Goal: Information Seeking & Learning: Learn about a topic

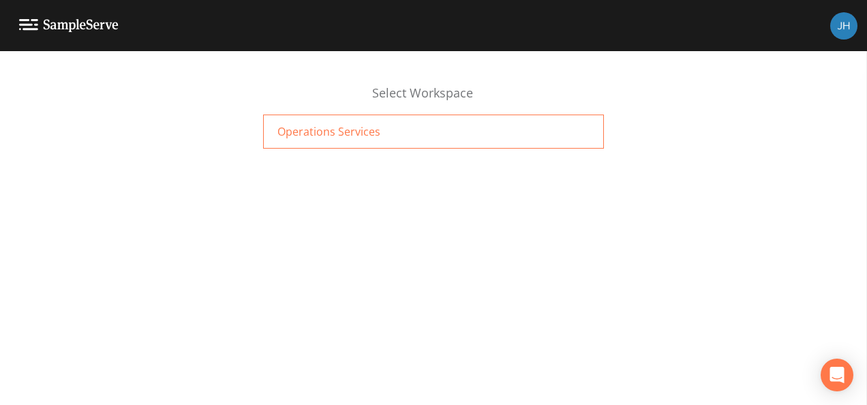
click at [340, 135] on span "Operations Services" at bounding box center [329, 131] width 103 height 16
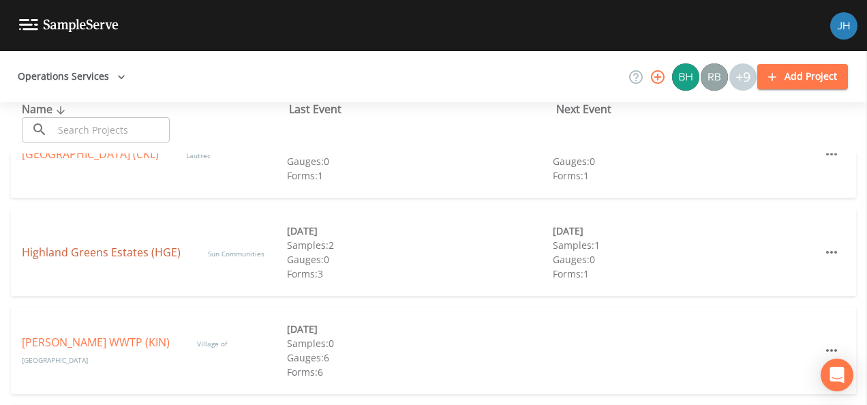
scroll to position [273, 0]
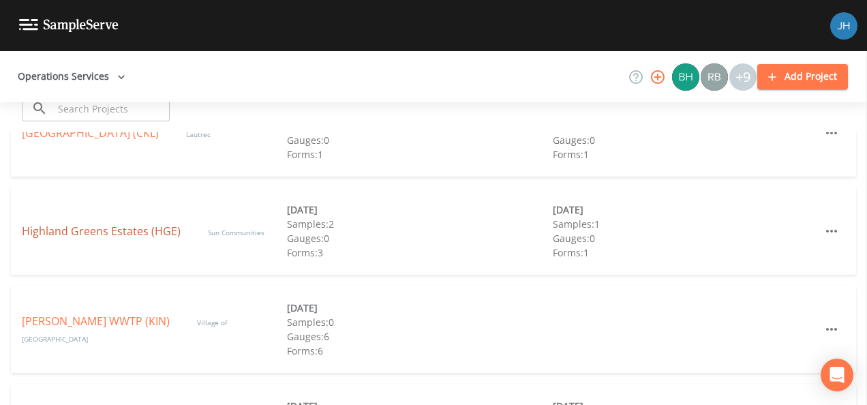
click at [108, 232] on link "Highland Greens Estates (HGE)" at bounding box center [101, 231] width 159 height 15
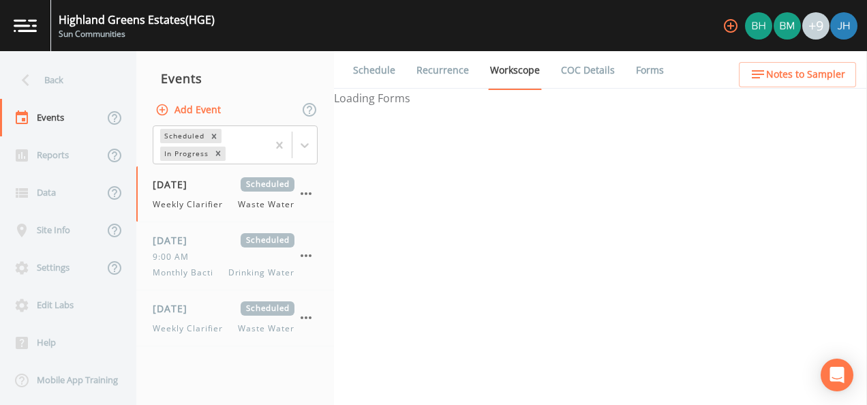
select select "092b3f94-5697-4c94-9891-da161916fdbb"
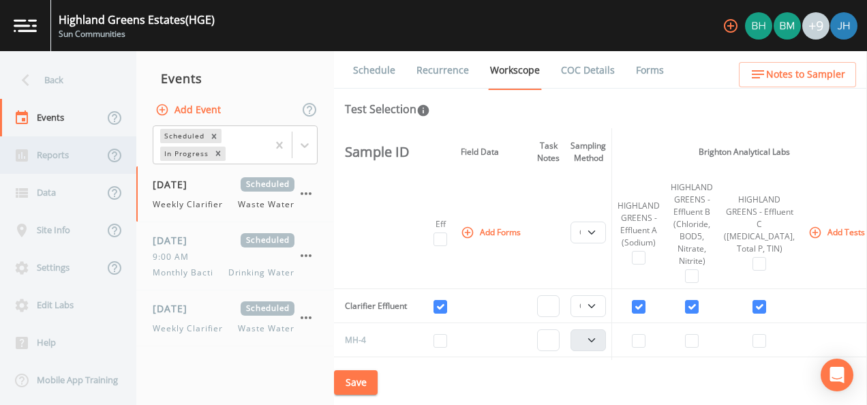
click at [63, 162] on div "Reports" at bounding box center [52, 155] width 104 height 38
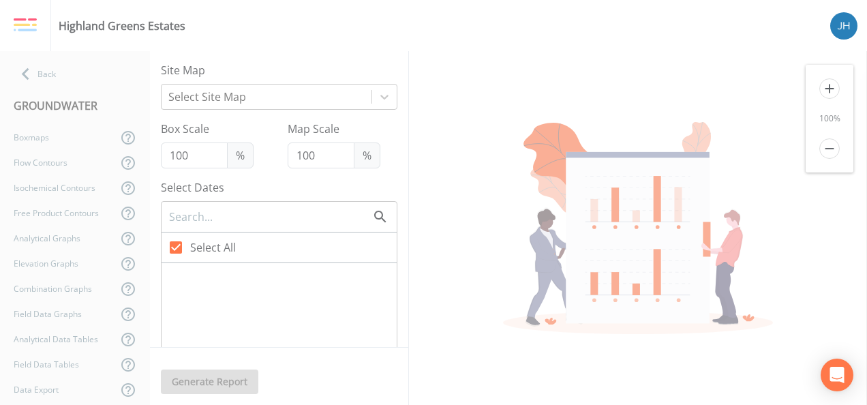
checkbox input "false"
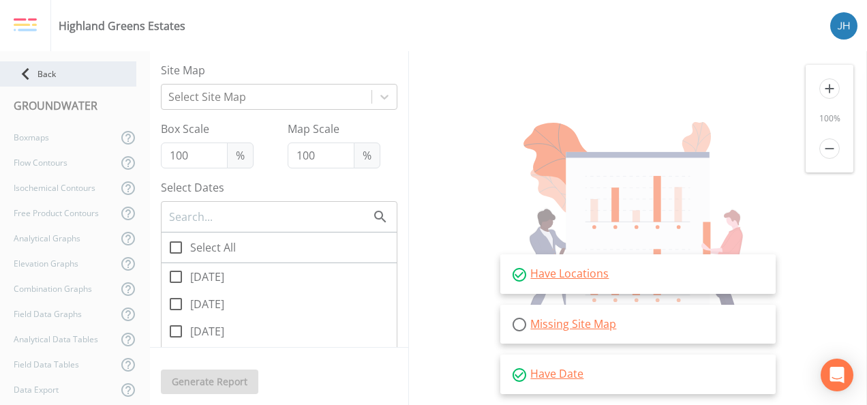
click at [35, 67] on icon at bounding box center [26, 74] width 24 height 24
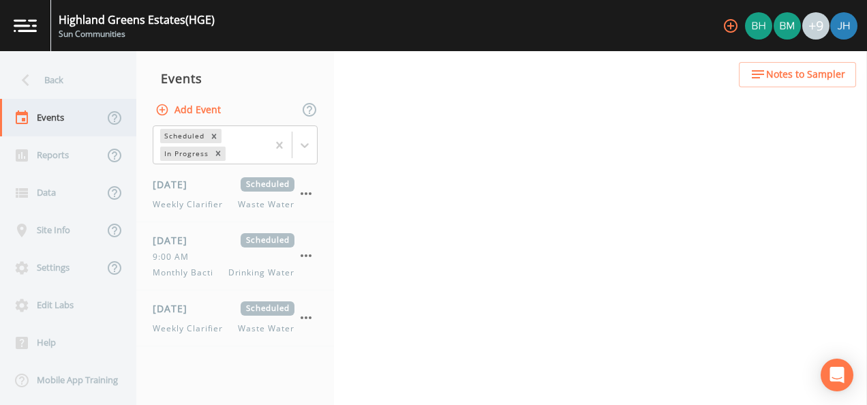
select select "092b3f94-5697-4c94-9891-da161916fdbb"
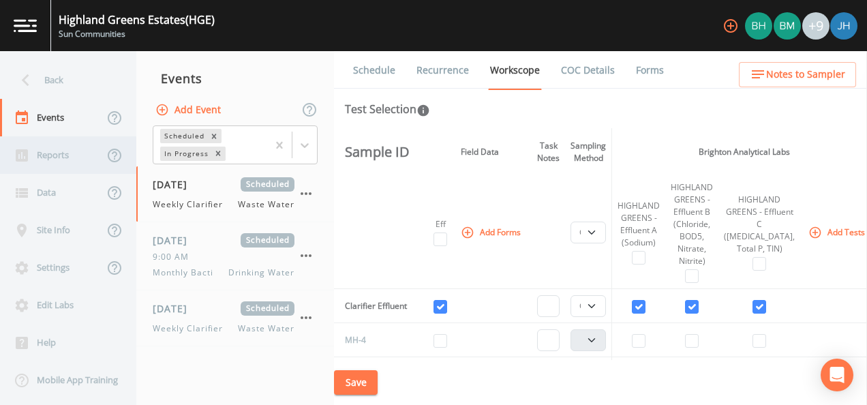
click at [60, 158] on div "Reports" at bounding box center [52, 155] width 104 height 38
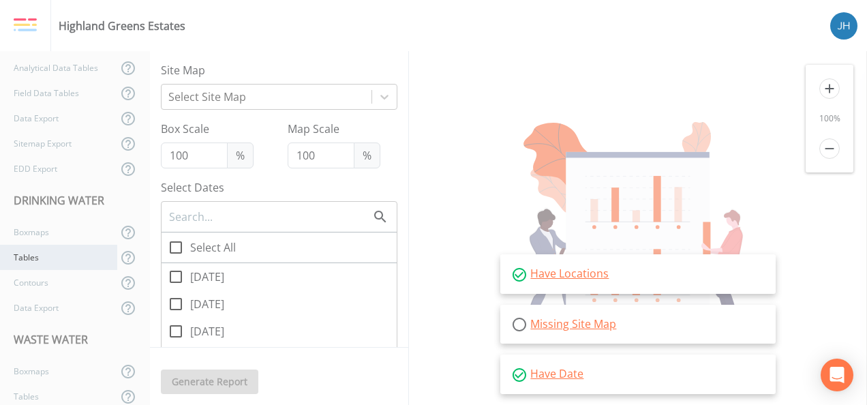
scroll to position [273, 0]
click at [45, 254] on div "Tables" at bounding box center [58, 255] width 117 height 25
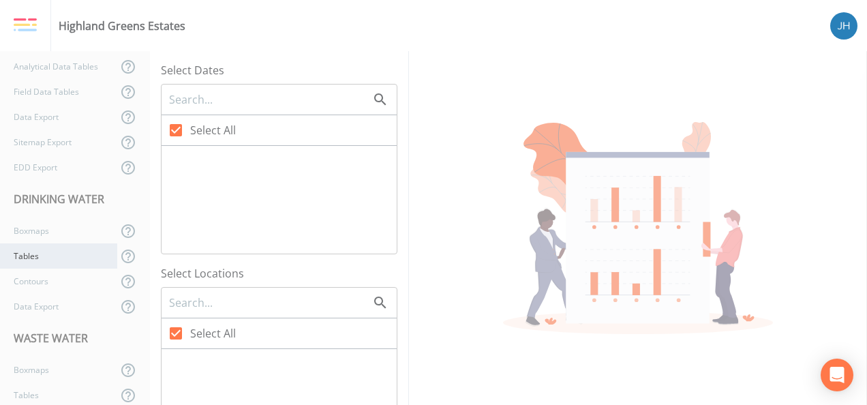
checkbox input "false"
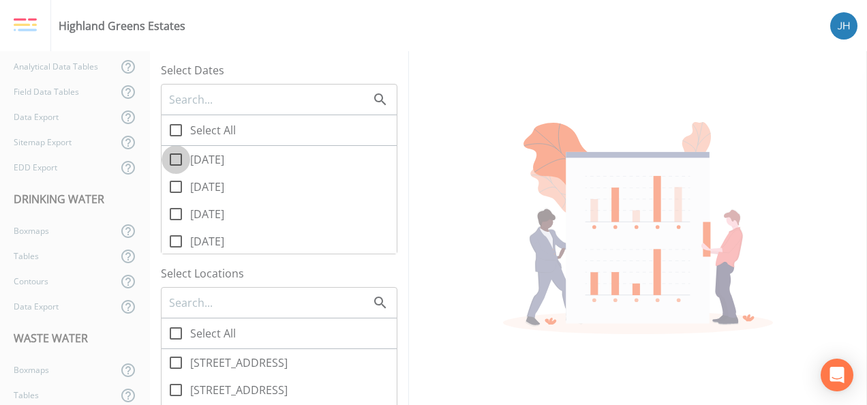
click at [176, 155] on icon at bounding box center [176, 159] width 16 height 16
click at [175, 155] on input "[DATE]" at bounding box center [169, 152] width 14 height 14
checkbox input "true"
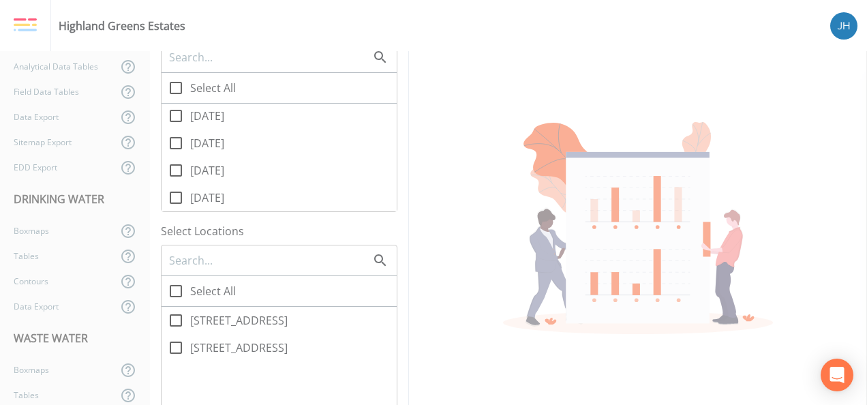
scroll to position [136, 0]
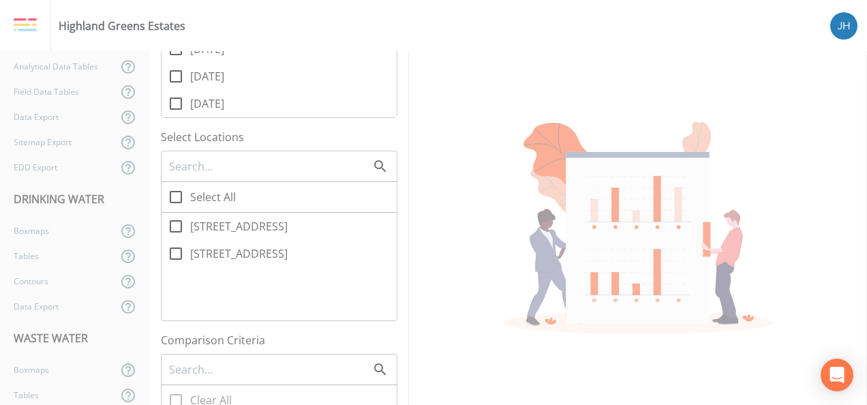
click at [177, 228] on icon at bounding box center [176, 226] width 16 height 16
click at [175, 226] on input "[STREET_ADDRESS]" at bounding box center [169, 219] width 14 height 14
checkbox input "true"
click at [179, 256] on icon at bounding box center [176, 253] width 16 height 16
click at [175, 253] on input "[STREET_ADDRESS]" at bounding box center [169, 246] width 14 height 14
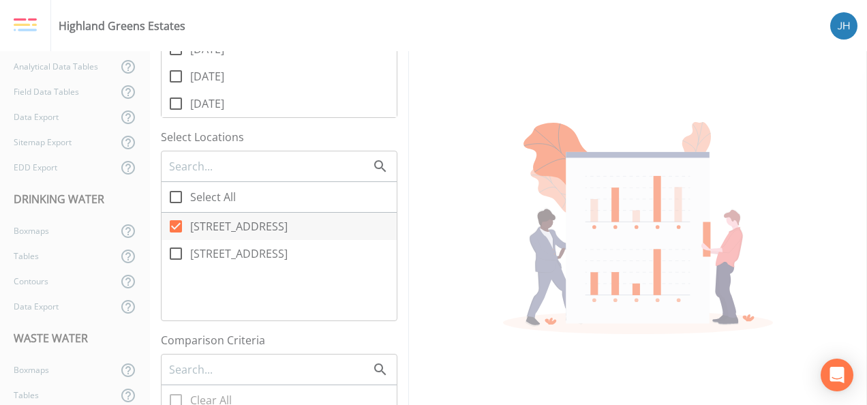
checkbox input "true"
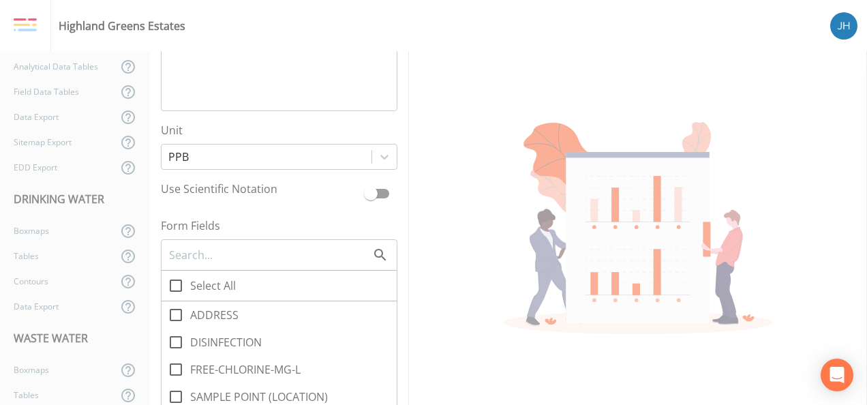
scroll to position [818, 0]
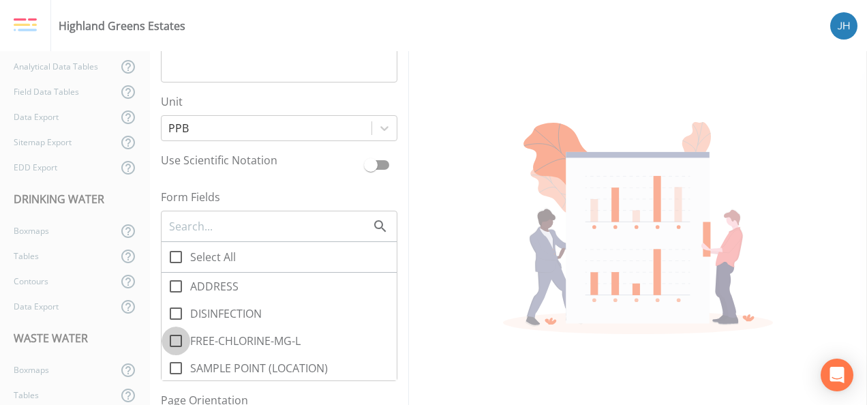
click at [169, 345] on icon at bounding box center [176, 341] width 16 height 16
click at [169, 340] on input "FREE-CHLORINE-MG-L" at bounding box center [169, 334] width 14 height 14
checkbox input "true"
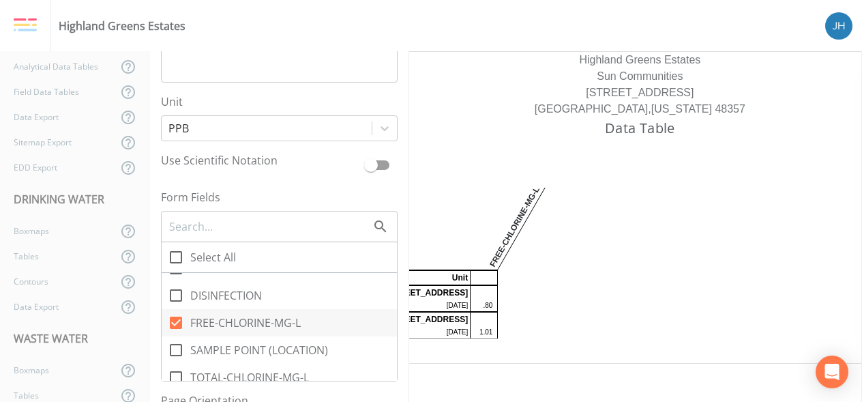
scroll to position [29, 0]
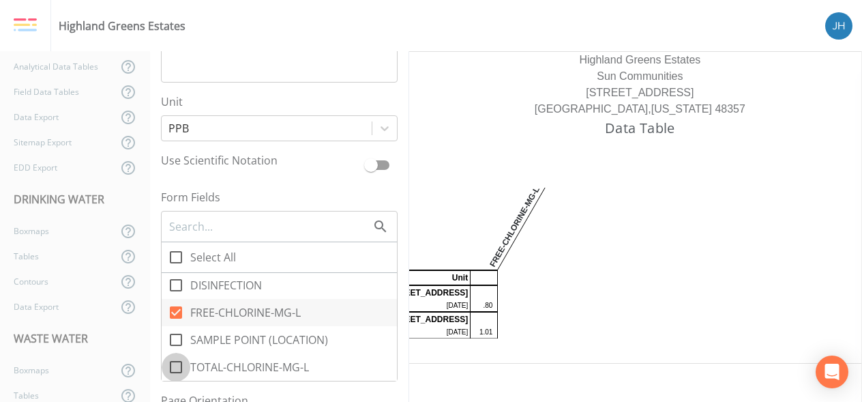
click at [175, 367] on icon at bounding box center [176, 367] width 16 height 16
click at [175, 366] on input "TOTAL-CHLORINE-MG-L" at bounding box center [169, 360] width 14 height 14
checkbox input "true"
